Goal: Task Accomplishment & Management: Complete application form

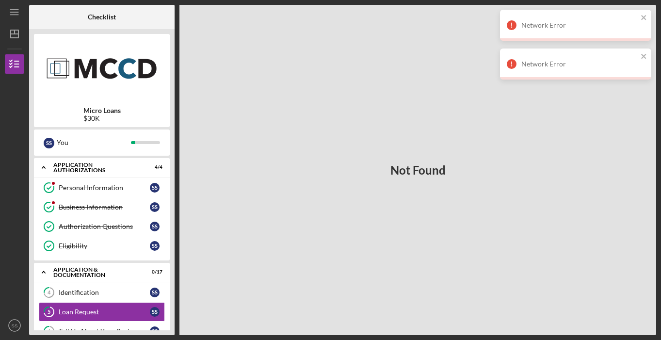
scroll to position [109, 0]
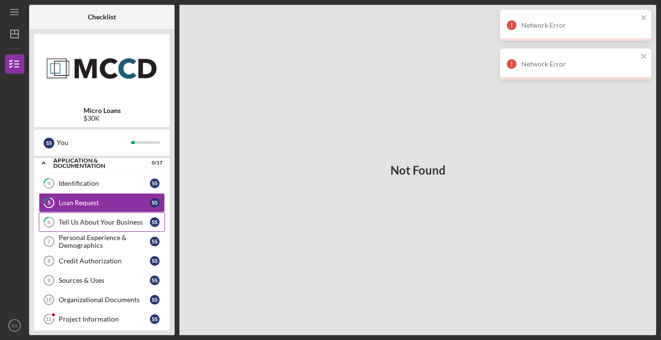
click at [153, 216] on link "6 Tell Us About Your Business S S" at bounding box center [102, 222] width 126 height 19
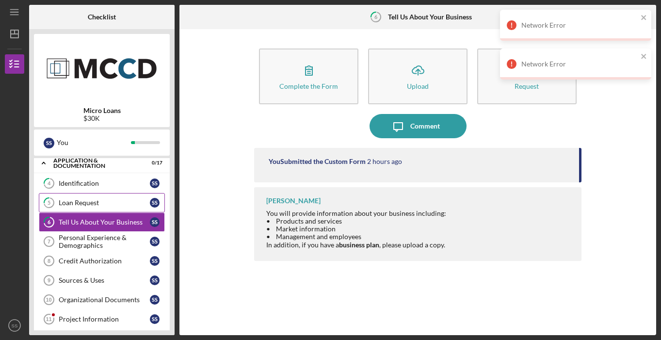
click at [144, 208] on link "5 Loan Request S S" at bounding box center [102, 202] width 126 height 19
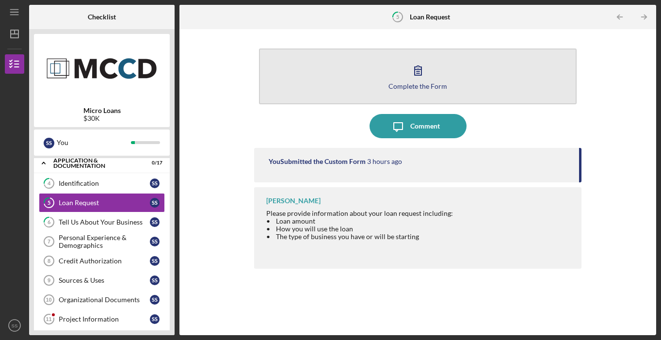
click at [440, 83] on div "Complete the Form" at bounding box center [418, 86] width 59 height 7
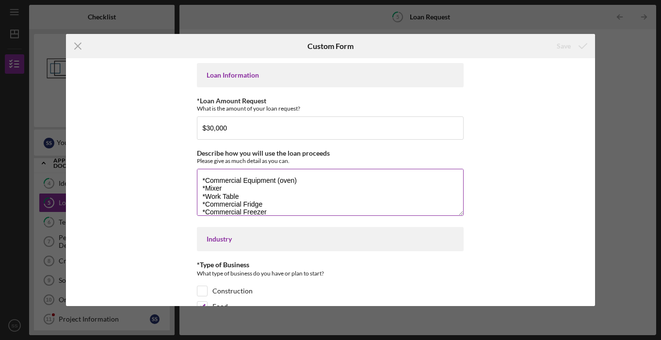
scroll to position [2, 0]
click at [297, 181] on textarea "*Commercial Equipment (oven) *Mixer *Work Table *Commercial Fridge *Commercial …" at bounding box center [330, 192] width 267 height 47
click at [206, 186] on textarea "*Commercial Oven- to bake bread, pastries, and cake daily. *Mixer *Work Table *…" at bounding box center [330, 192] width 267 height 47
click at [260, 187] on textarea "*Commercial Oven- to bake bread, pastries, and cake daily. *Commercial Mixer *W…" at bounding box center [330, 192] width 267 height 47
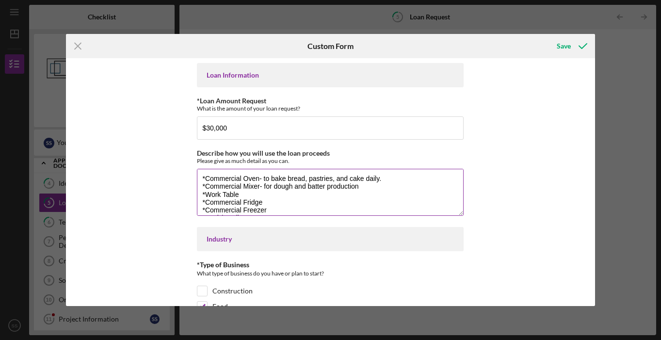
click at [251, 194] on textarea "*Commercial Oven- to bake bread, pastries, and cake daily. *Commercial Mixer- f…" at bounding box center [330, 192] width 267 height 47
click at [252, 189] on textarea "*Commercial Oven- to bake bread, pastries, and cake daily. *Commercial Mixer- f…" at bounding box center [330, 192] width 267 height 47
click at [249, 191] on textarea "*Commercial Oven- to bake bread, pastries, and cake daily. *Commercial Mixer- f…" at bounding box center [330, 192] width 267 height 47
click at [264, 201] on textarea "*Commercial Oven- to bake bread, pastries, and cake daily. *Commercial Mixer- f…" at bounding box center [330, 192] width 267 height 47
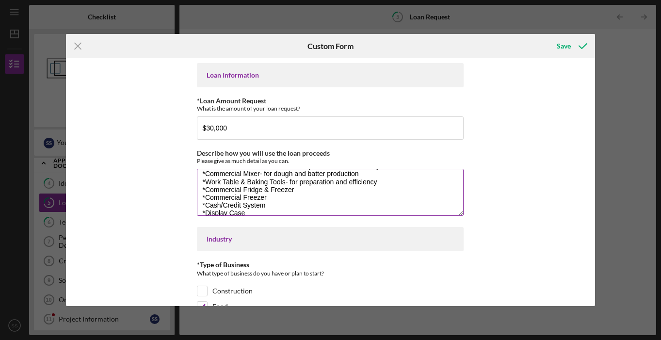
scroll to position [17, 0]
drag, startPoint x: 269, startPoint y: 212, endPoint x: 195, endPoint y: 195, distance: 76.6
click at [195, 195] on div "Loan Information *Loan Amount Request What is the amount of your loan request? …" at bounding box center [330, 182] width 529 height 248
click at [304, 184] on textarea "*Commercial Oven- to bake bread, pastries, and cake daily. *Commercial Mixer- f…" at bounding box center [330, 192] width 267 height 47
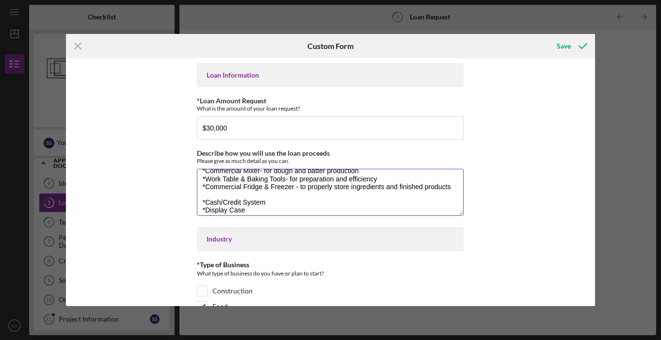
click at [219, 195] on textarea "*Commercial Oven- to bake bread, pastries, and cake daily. *Commercial Mixer- f…" at bounding box center [330, 192] width 267 height 47
click at [272, 199] on textarea "*Commercial Oven- to bake bread, pastries, and cake daily. *Commercial Mixer- f…" at bounding box center [330, 192] width 267 height 47
click at [272, 193] on textarea "*Commercial Oven- to bake bread, pastries, and cake daily. *Commercial Mixer- f…" at bounding box center [330, 192] width 267 height 47
click at [235, 209] on textarea "*Commercial Oven- to bake bread, pastries, and cake daily. *Commercial Mixer- f…" at bounding box center [330, 192] width 267 height 47
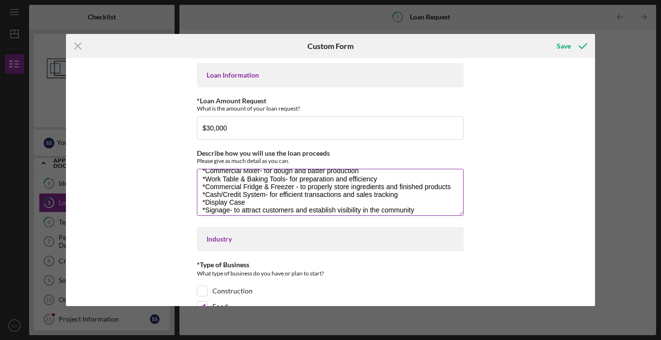
click at [248, 199] on textarea "*Commercial Oven- to bake bread, pastries, and cake daily. *Commercial Mixer- f…" at bounding box center [330, 192] width 267 height 47
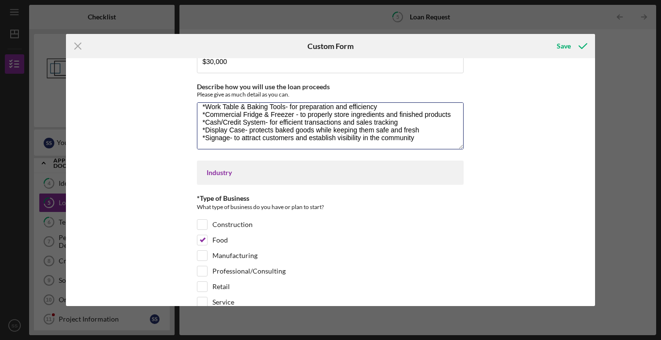
scroll to position [182, 0]
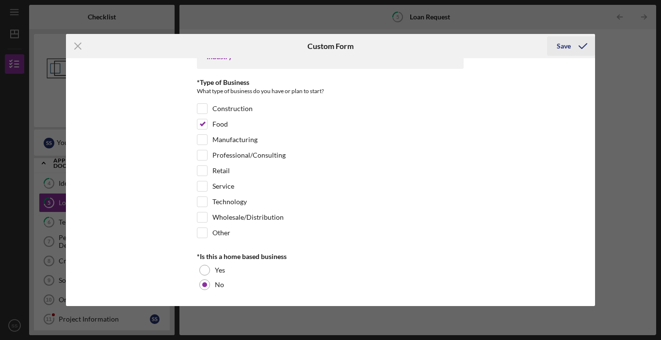
type textarea "*Commercial Oven- to bake bread, pastries, and cake daily. *Commercial Mixer- f…"
click at [589, 50] on icon "submit" at bounding box center [583, 46] width 24 height 24
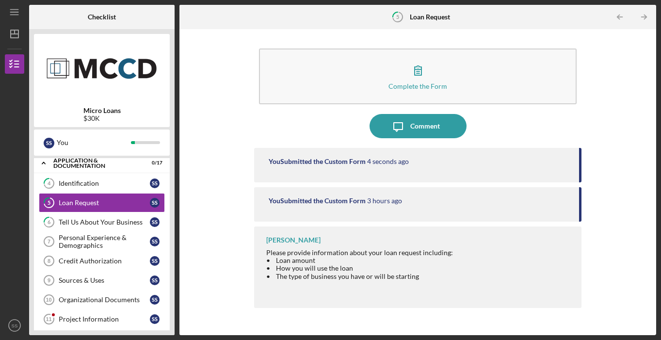
click at [127, 173] on div "Icon/Expander Application & Documentation 0 / 17 4 Identification S S 5 Loan Re…" at bounding box center [102, 331] width 136 height 355
click at [127, 176] on link "4 Identification S S" at bounding box center [102, 183] width 126 height 19
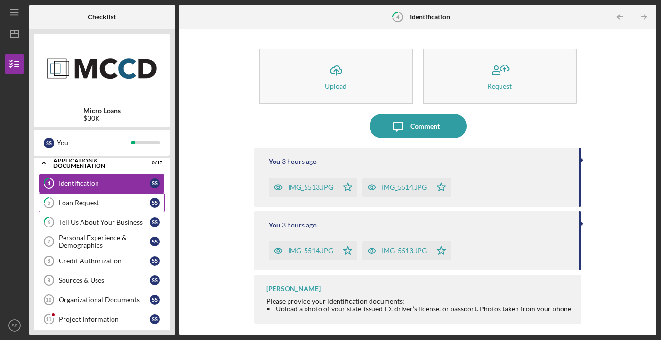
click at [123, 209] on link "5 Loan Request S S" at bounding box center [102, 202] width 126 height 19
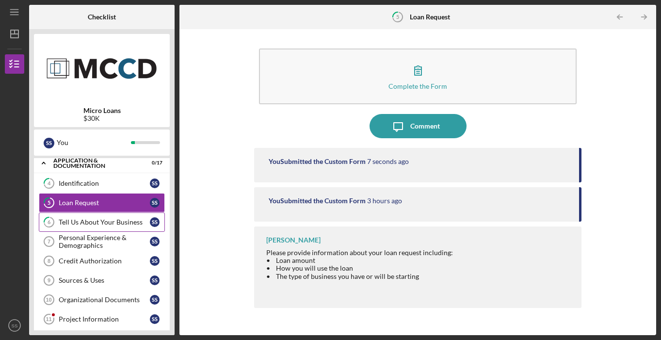
click at [121, 220] on div "Tell Us About Your Business" at bounding box center [104, 222] width 91 height 8
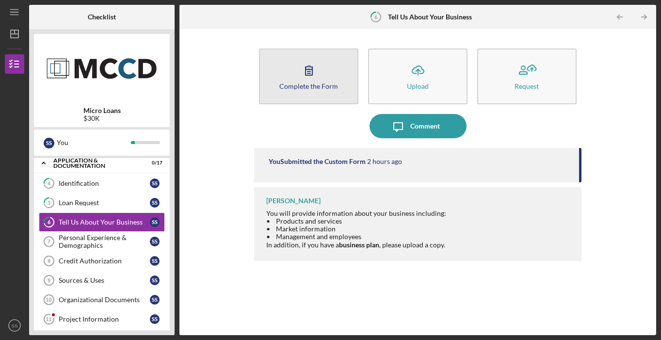
click at [316, 95] on button "Complete the Form Form" at bounding box center [308, 77] width 99 height 56
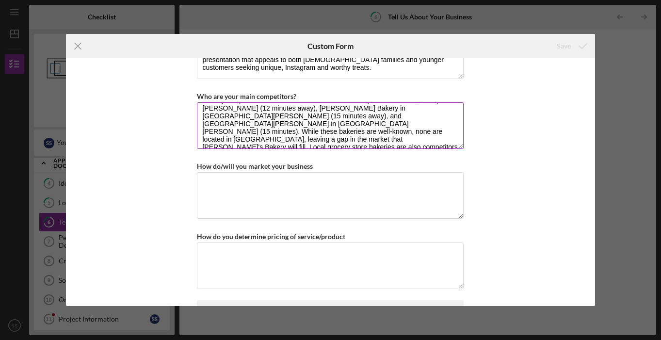
scroll to position [16, 0]
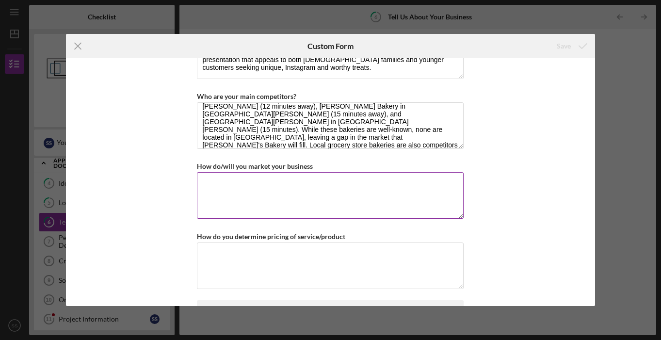
click at [340, 178] on textarea "How do/will you market your business" at bounding box center [330, 195] width 267 height 47
type textarea "*"
type textarea "E"
type textarea "I"
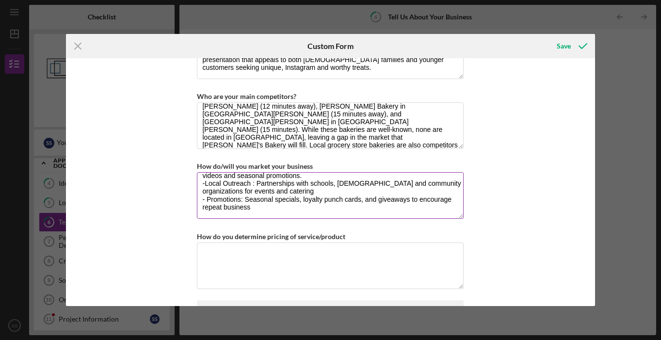
scroll to position [24, 0]
click at [334, 183] on textarea "I will market [PERSON_NAME]'s Bakery through both digital and community strateg…" at bounding box center [330, 195] width 267 height 47
click at [272, 209] on textarea "I will market [PERSON_NAME]'s Bakery through both digital and community strateg…" at bounding box center [330, 195] width 267 height 47
click at [256, 178] on textarea "I will market [PERSON_NAME]'s Bakery through both digital and community strateg…" at bounding box center [330, 195] width 267 height 47
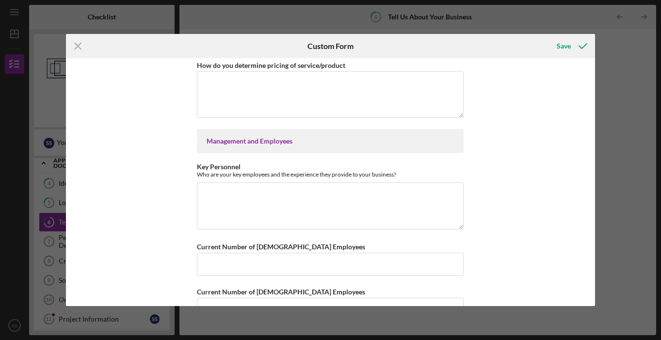
scroll to position [399, 0]
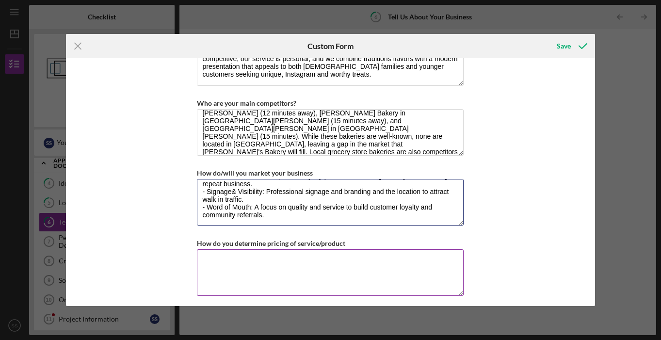
type textarea "I will market [PERSON_NAME]'s Bakery through both digital and community strateg…"
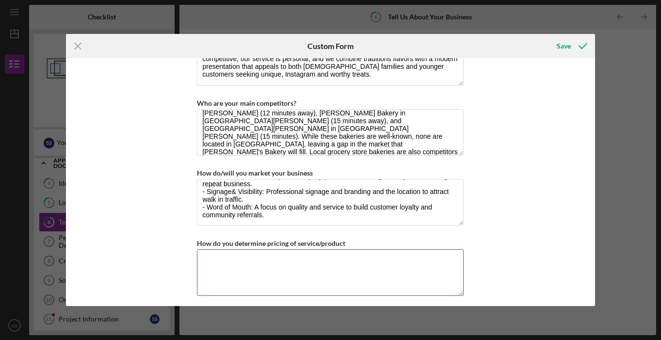
click at [270, 268] on textarea "How do you determine pricing of service/product" at bounding box center [330, 272] width 267 height 47
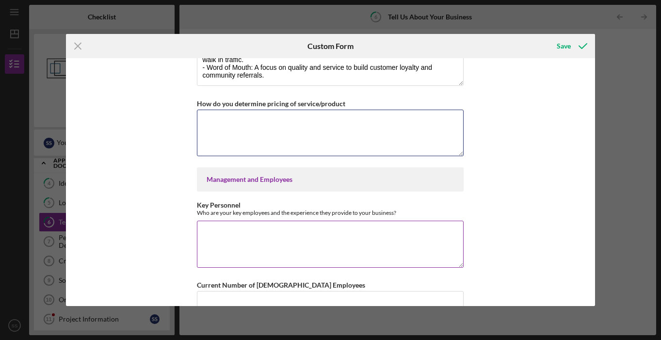
scroll to position [570, 0]
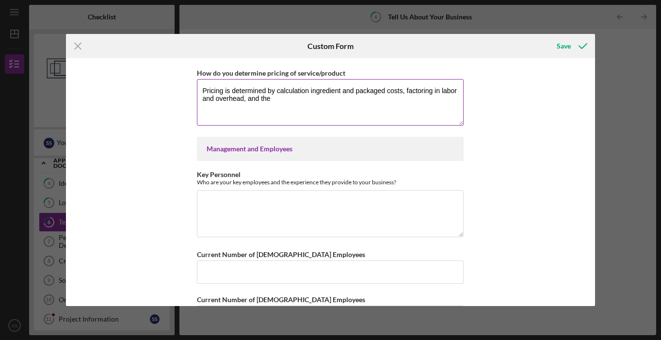
type textarea "Pricing is determined by calculation ingredient and packaged costs, factoring i…"
click at [202, 98] on textarea "Pricing is determined by calculation ingredient and packaged costs, factoring i…" at bounding box center [330, 102] width 267 height 47
drag, startPoint x: 202, startPoint y: 89, endPoint x: 281, endPoint y: 109, distance: 81.1
click at [280, 108] on textarea "Pricing is determined by calculation ingredient and packaged costs, factoring i…" at bounding box center [330, 102] width 267 height 47
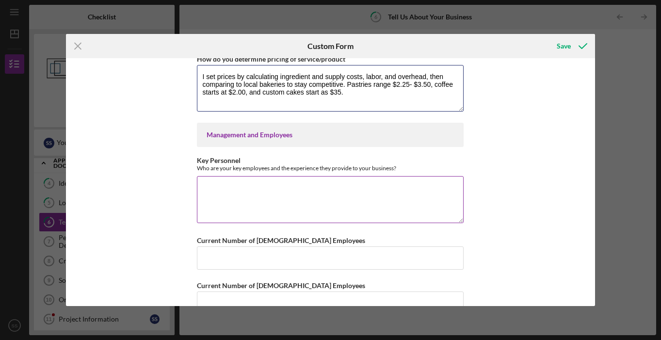
scroll to position [602, 0]
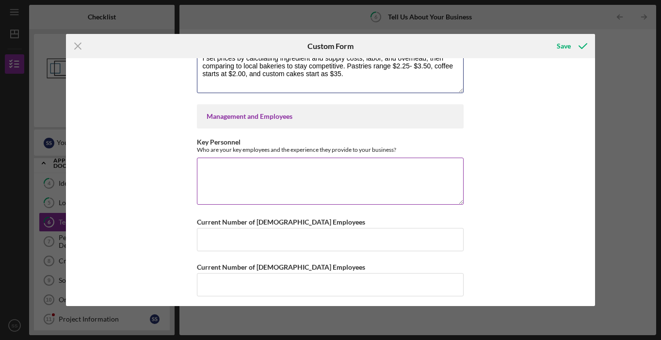
type textarea "I set prices by calculating ingredient and supply costs, labor, and overhead, t…"
click at [301, 169] on textarea "Key Personnel" at bounding box center [330, 181] width 267 height 47
click at [221, 169] on textarea "Owner- [PERSON_NAME]" at bounding box center [330, 181] width 267 height 47
click at [274, 166] on textarea "Owner/ Manager- [PERSON_NAME]" at bounding box center [330, 181] width 267 height 47
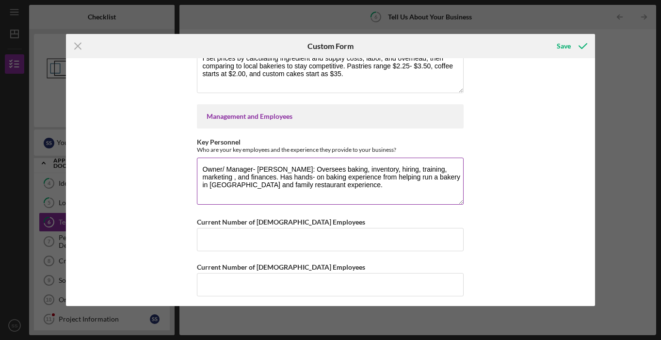
click at [200, 168] on textarea "Owner/ Manager- [PERSON_NAME]: Oversees baking, inventory, hiring, training, ma…" at bounding box center [330, 181] width 267 height 47
click at [347, 188] on textarea "*Owner/ Manager- [PERSON_NAME]: Oversees baking, inventory, hiring, training, m…" at bounding box center [330, 181] width 267 height 47
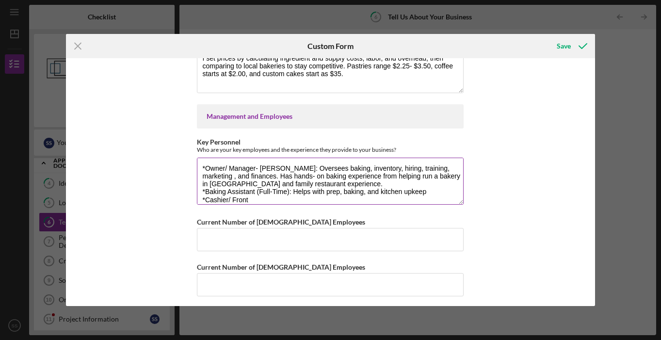
click at [336, 196] on textarea "*Owner/ Manager- [PERSON_NAME]: Oversees baking, inventory, hiring, training, m…" at bounding box center [330, 181] width 267 height 47
click at [335, 196] on textarea "*Owner/ Manager- [PERSON_NAME]: Oversees baking, inventory, hiring, training, m…" at bounding box center [330, 181] width 267 height 47
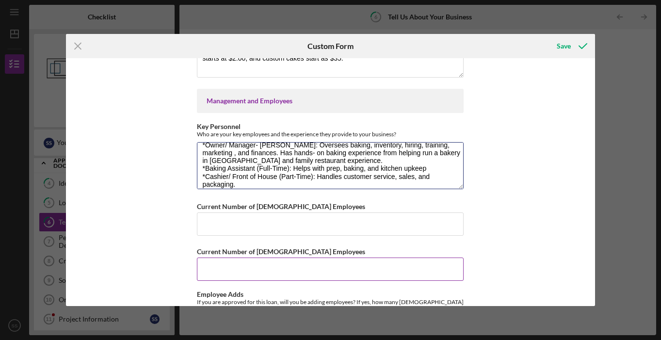
scroll to position [628, 0]
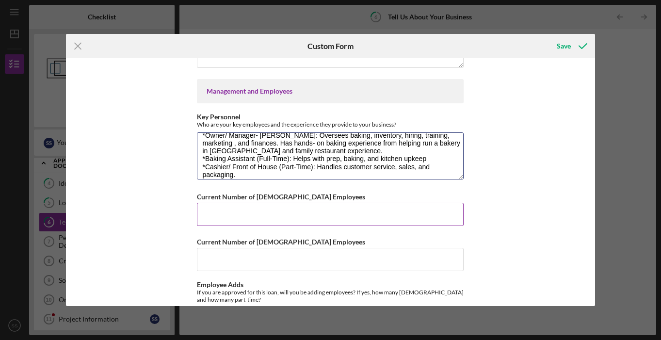
type textarea "*Owner/ Manager- [PERSON_NAME]: Oversees baking, inventory, hiring, training, m…"
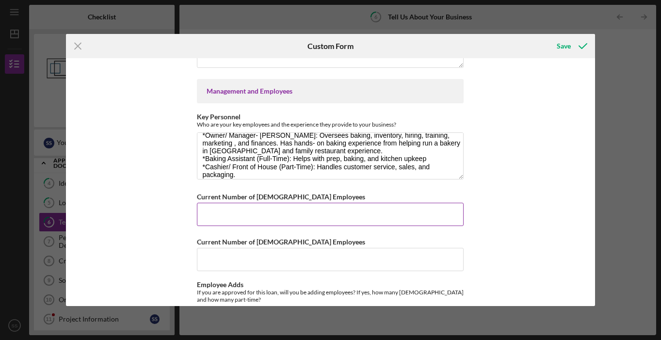
click at [303, 210] on input "Current Number of [DEMOGRAPHIC_DATA] Employees" at bounding box center [330, 214] width 267 height 23
click at [270, 214] on input "Current Number of [DEMOGRAPHIC_DATA] Employees" at bounding box center [330, 214] width 267 height 23
click at [276, 210] on input "Current Number of [DEMOGRAPHIC_DATA] Employees" at bounding box center [330, 214] width 267 height 23
drag, startPoint x: 271, startPoint y: 231, endPoint x: 271, endPoint y: 241, distance: 10.2
click at [271, 241] on div "Getting to Know Your Business Please answer the following questions with as muc…" at bounding box center [330, 100] width 267 height 1328
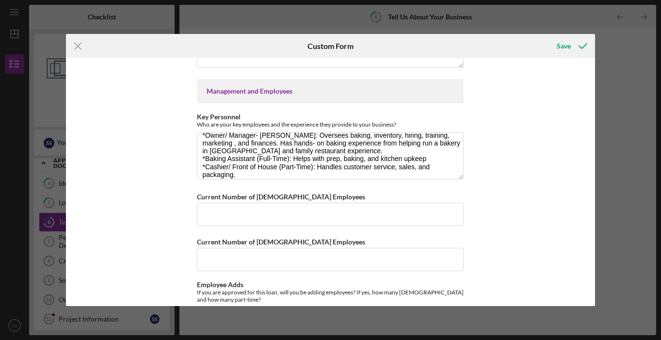
click at [267, 271] on div "Getting to Know Your Business Please answer the following questions with as muc…" at bounding box center [330, 100] width 267 height 1328
click at [276, 248] on input "Current Number of [DEMOGRAPHIC_DATA] Employees" at bounding box center [330, 259] width 267 height 23
click at [279, 219] on input "Current Number of [DEMOGRAPHIC_DATA] Employees" at bounding box center [330, 214] width 267 height 23
click at [350, 211] on input "Current Number of [DEMOGRAPHIC_DATA] Employees" at bounding box center [330, 214] width 267 height 23
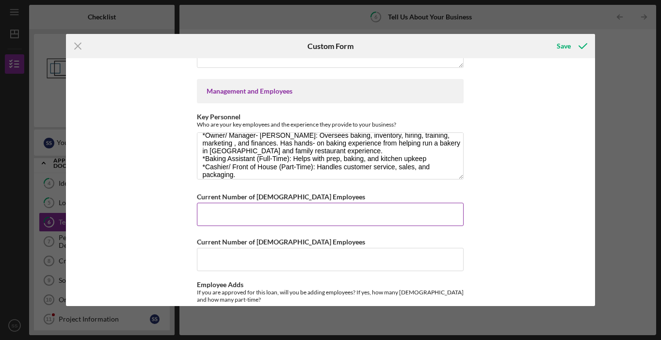
click at [350, 211] on input "Current Number of [DEMOGRAPHIC_DATA] Employees" at bounding box center [330, 214] width 267 height 23
click at [341, 215] on input "Current Number of [DEMOGRAPHIC_DATA] Employees" at bounding box center [330, 214] width 267 height 23
click at [570, 49] on div "Save" at bounding box center [564, 45] width 14 height 19
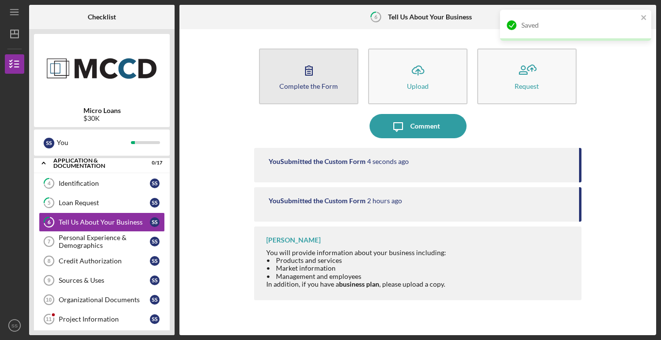
click at [349, 82] on button "Complete the Form Form" at bounding box center [308, 77] width 99 height 56
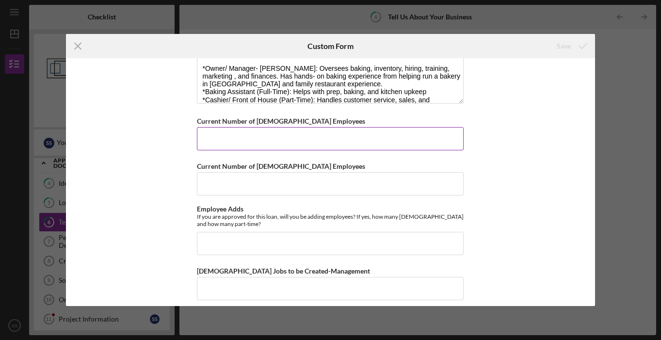
scroll to position [611, 0]
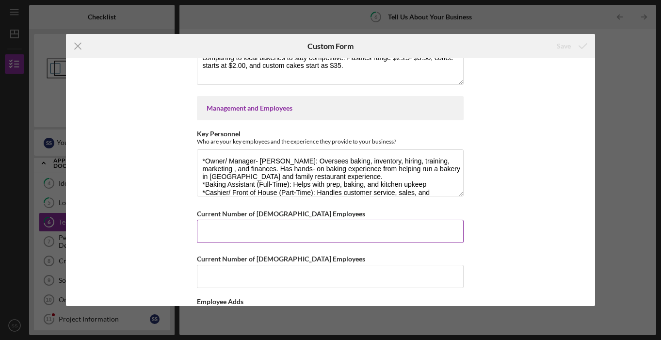
click at [347, 220] on input "Current Number of [DEMOGRAPHIC_DATA] Employees" at bounding box center [330, 231] width 267 height 23
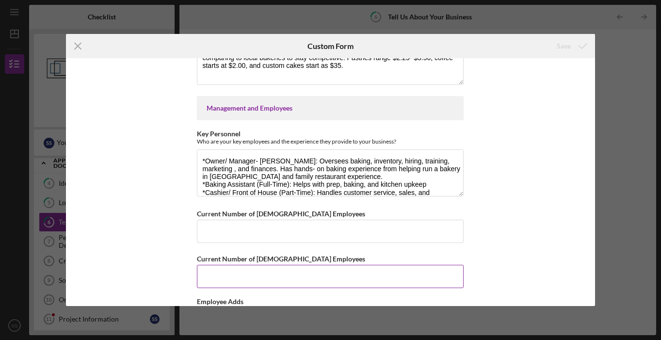
click at [306, 274] on input "Current Number of [DEMOGRAPHIC_DATA] Employees" at bounding box center [330, 276] width 267 height 23
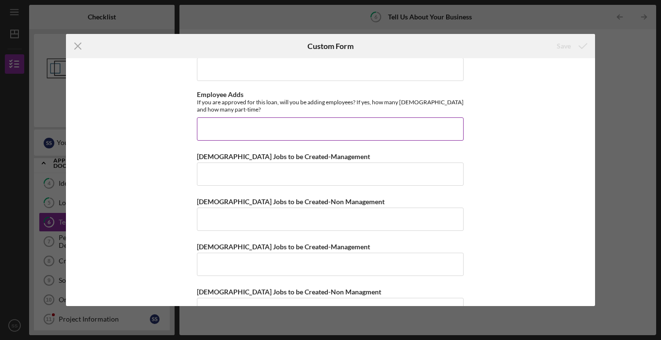
click at [242, 119] on input "Employee Adds" at bounding box center [330, 128] width 267 height 23
type input "c"
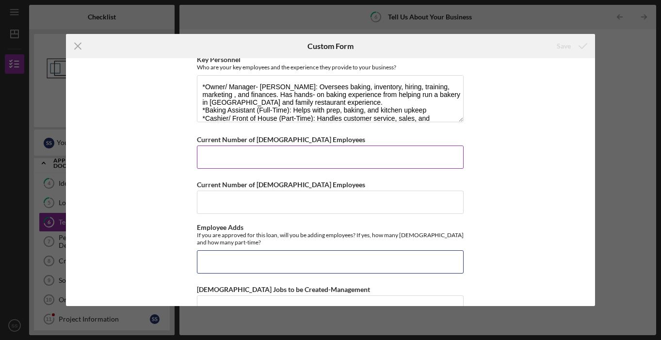
scroll to position [683, 0]
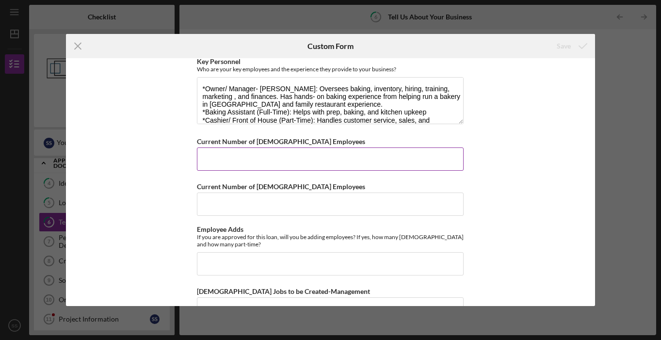
click at [274, 162] on input "Current Number of [DEMOGRAPHIC_DATA] Employees" at bounding box center [330, 159] width 267 height 23
type input "1"
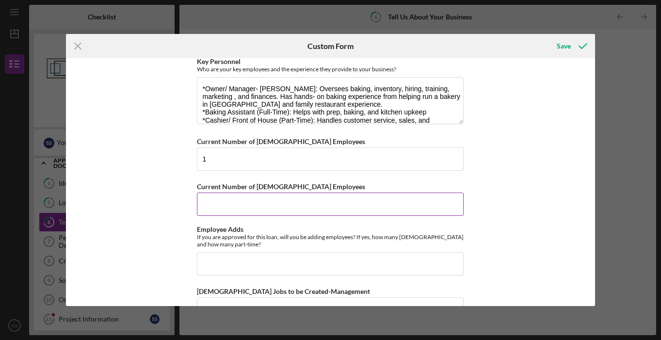
click at [264, 202] on input "Current Number of [DEMOGRAPHIC_DATA] Employees" at bounding box center [330, 204] width 267 height 23
type input "1"
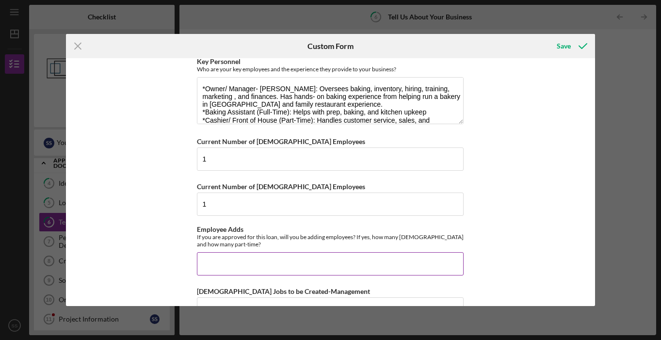
click at [258, 258] on input "Employee Adds" at bounding box center [330, 263] width 267 height 23
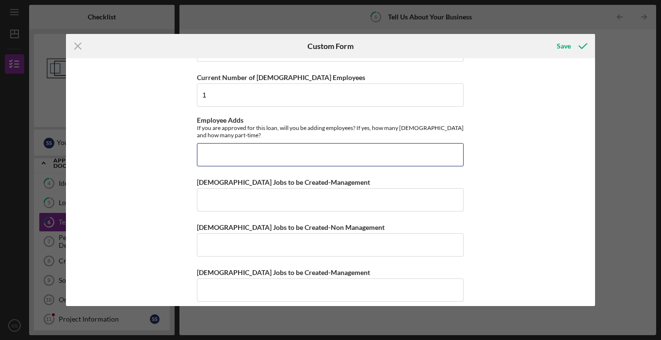
scroll to position [700, 0]
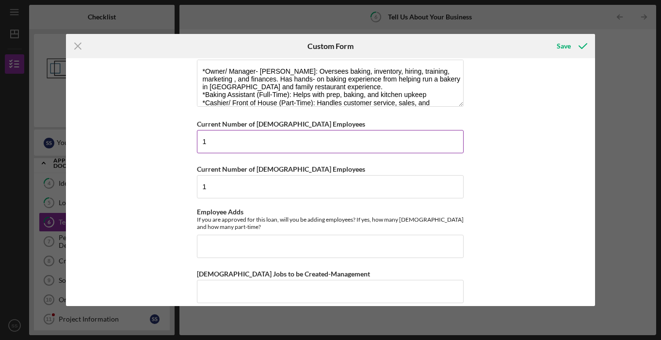
click at [245, 140] on input "1" at bounding box center [330, 141] width 267 height 23
type input "2"
click at [270, 247] on input "Employee Adds" at bounding box center [330, 246] width 267 height 23
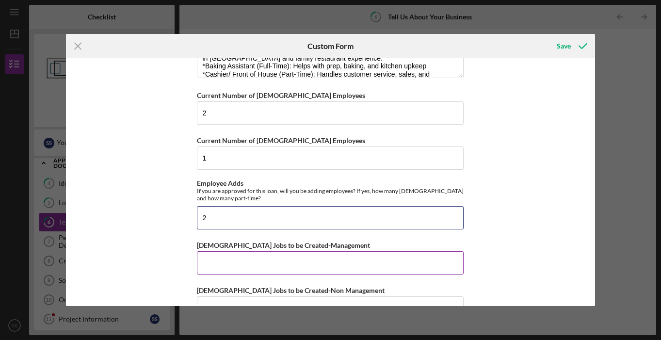
scroll to position [731, 0]
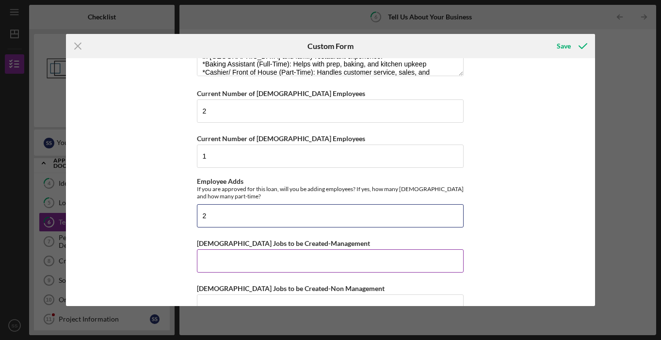
type input "2"
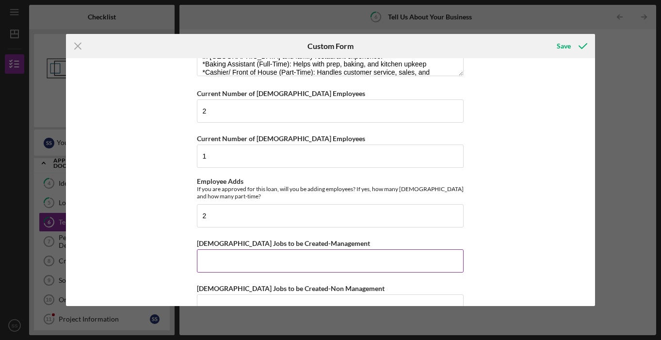
click at [260, 259] on input "[DEMOGRAPHIC_DATA] Jobs to be Created-Management" at bounding box center [330, 260] width 267 height 23
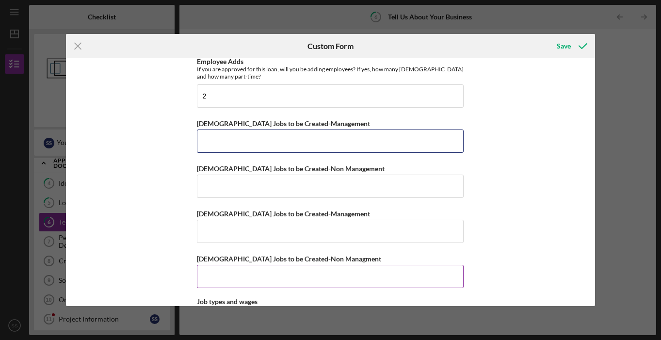
scroll to position [849, 0]
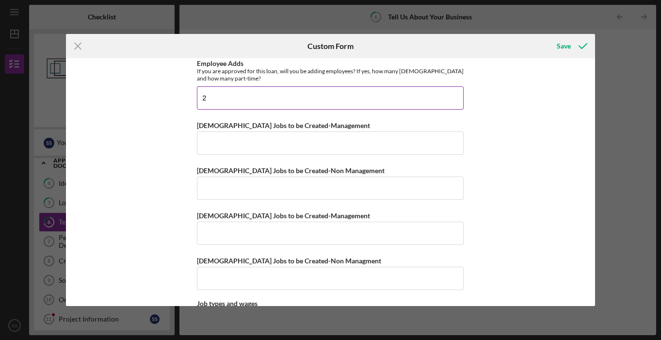
click at [387, 101] on input "2" at bounding box center [330, 97] width 267 height 23
type input "y"
type input "U"
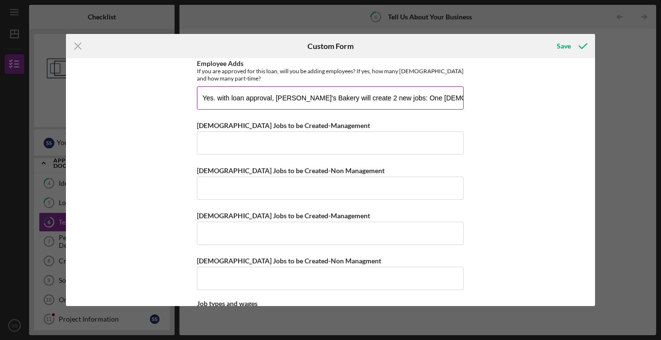
click at [446, 99] on input "Yes. with loan approval, [PERSON_NAME]'s Bakery will create 2 new jobs: One [DE…" at bounding box center [330, 97] width 267 height 23
drag, startPoint x: 456, startPoint y: 99, endPoint x: 474, endPoint y: 97, distance: 17.6
click at [474, 97] on div "Getting to Know Your Business Please answer the following questions with as muc…" at bounding box center [330, 182] width 529 height 248
click at [453, 93] on input "Yes. with loan approval, [PERSON_NAME]'s Bakery will create 2 new jobs: One [DE…" at bounding box center [330, 97] width 267 height 23
click at [461, 94] on input "Yes. with loan approval, [PERSON_NAME]'s Bakery will create 2 new jobs: One [DE…" at bounding box center [330, 97] width 267 height 23
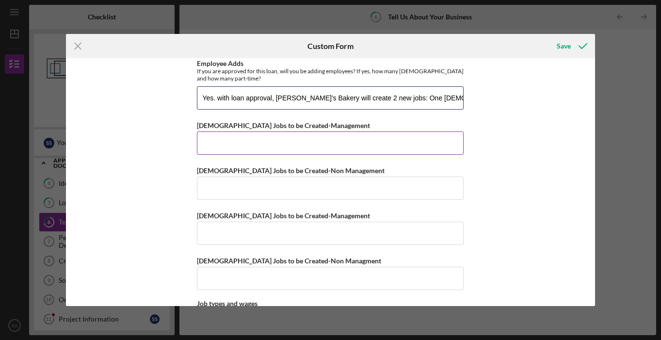
type input "Yes. with loan approval, [PERSON_NAME]'s Bakery will create 2 new jobs: One [DE…"
click at [341, 144] on input "[DEMOGRAPHIC_DATA] Jobs to be Created-Management" at bounding box center [330, 143] width 267 height 23
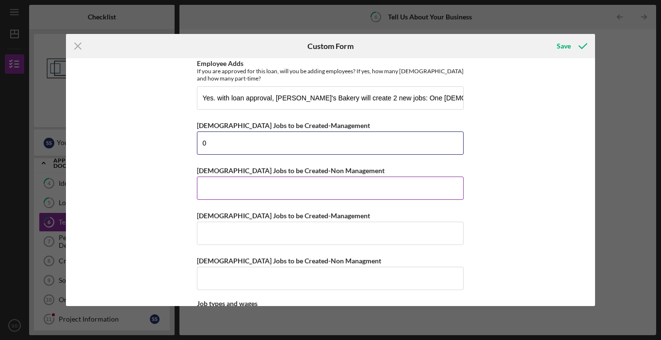
type input "0"
click at [330, 183] on input "[DEMOGRAPHIC_DATA] Jobs to be Created-Non Management" at bounding box center [330, 188] width 267 height 23
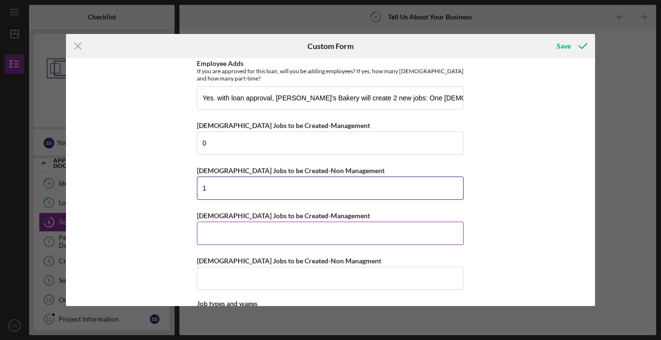
type input "1"
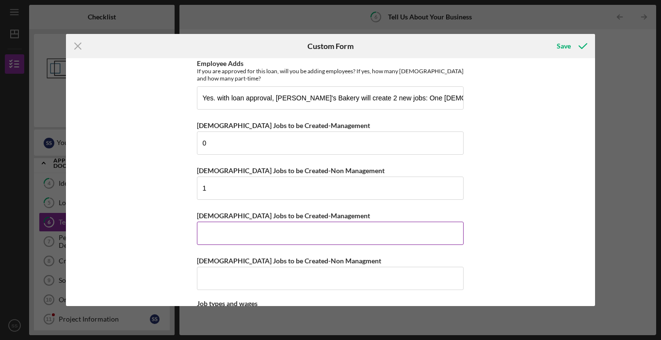
click at [283, 235] on input "[DEMOGRAPHIC_DATA] Jobs to be Created-Management" at bounding box center [330, 233] width 267 height 23
type input "0"
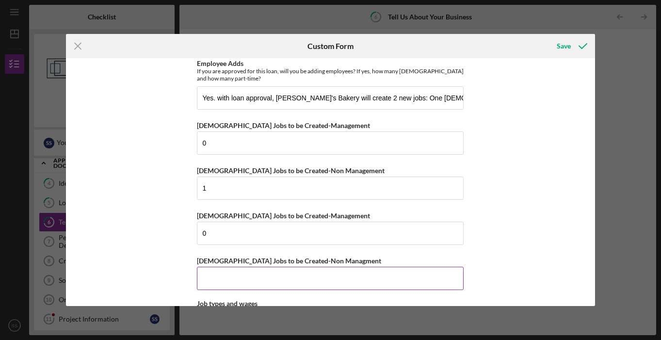
click at [270, 283] on input "[DEMOGRAPHIC_DATA] Jobs to be Created-Non Managment" at bounding box center [330, 278] width 267 height 23
type input "1"
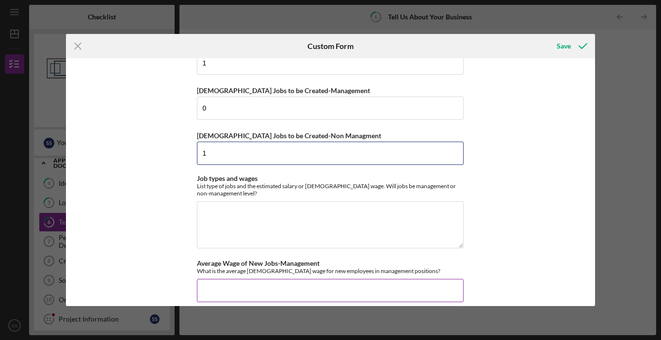
scroll to position [1047, 0]
